Goal: Transaction & Acquisition: Purchase product/service

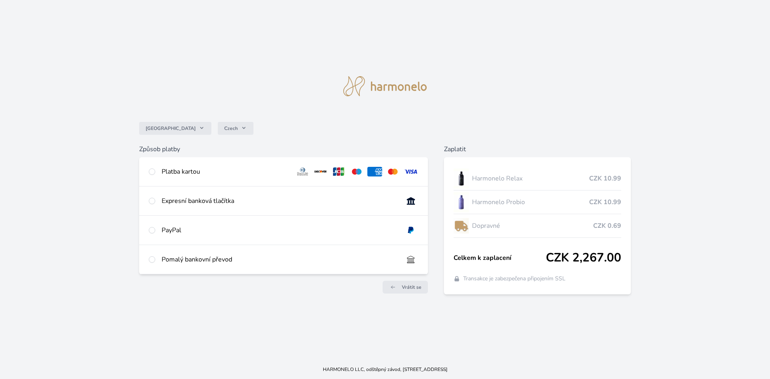
click at [156, 172] on div "Platba kartou" at bounding box center [283, 171] width 289 height 29
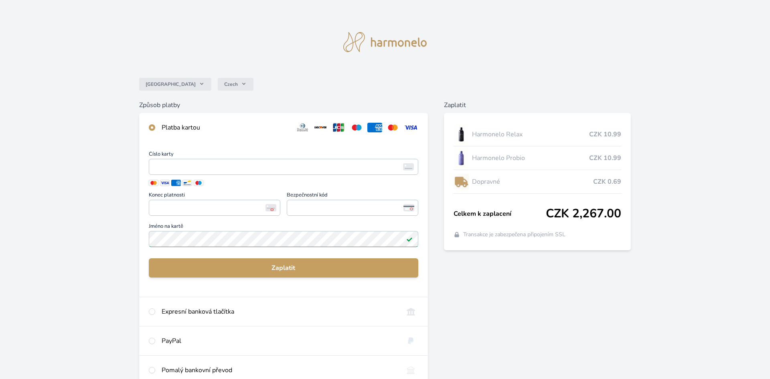
radio input "true"
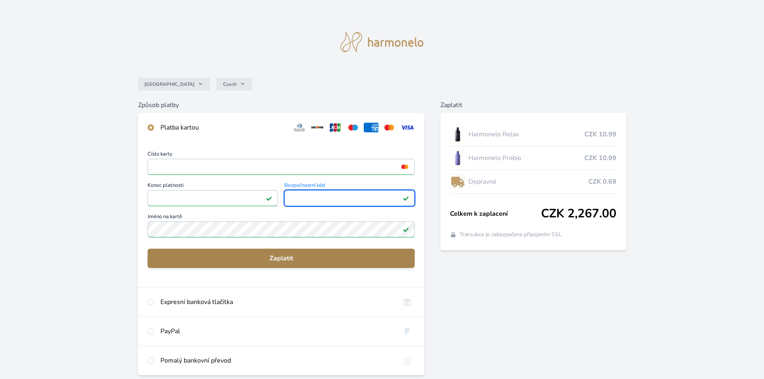
click at [237, 252] on button "Zaplatit" at bounding box center [280, 257] width 267 height 19
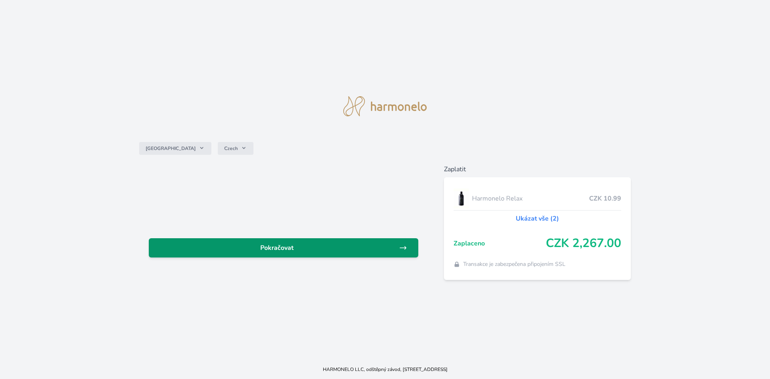
click at [331, 246] on span "Pokračovat" at bounding box center [277, 248] width 244 height 10
